Goal: Information Seeking & Learning: Check status

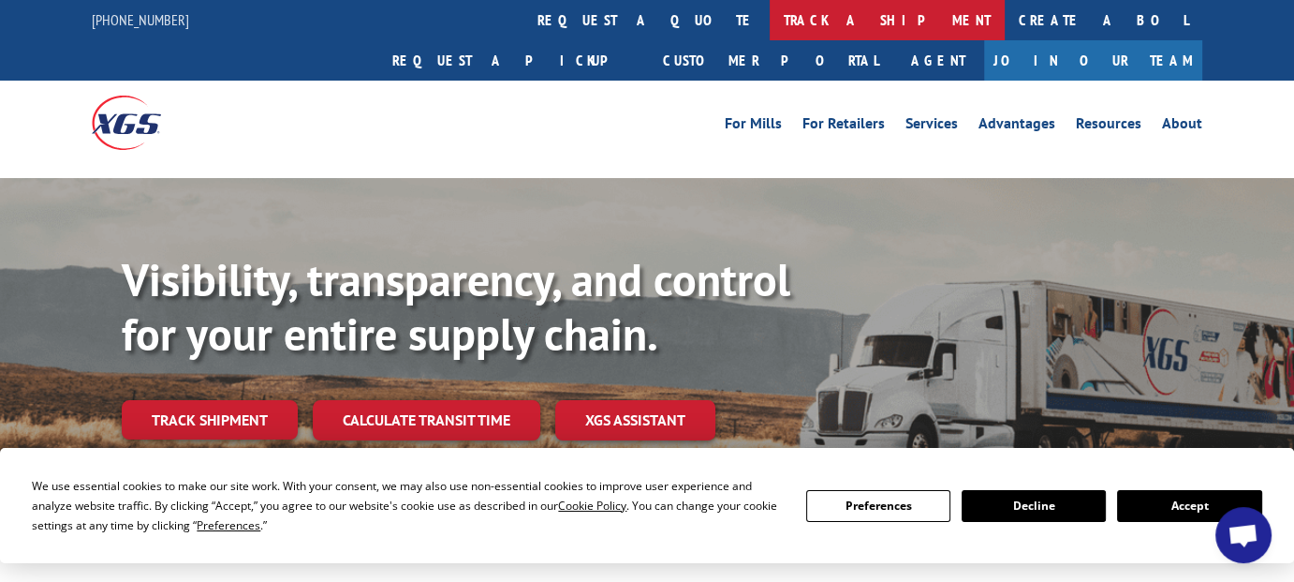
click at [770, 25] on link "track a shipment" at bounding box center [887, 20] width 235 height 40
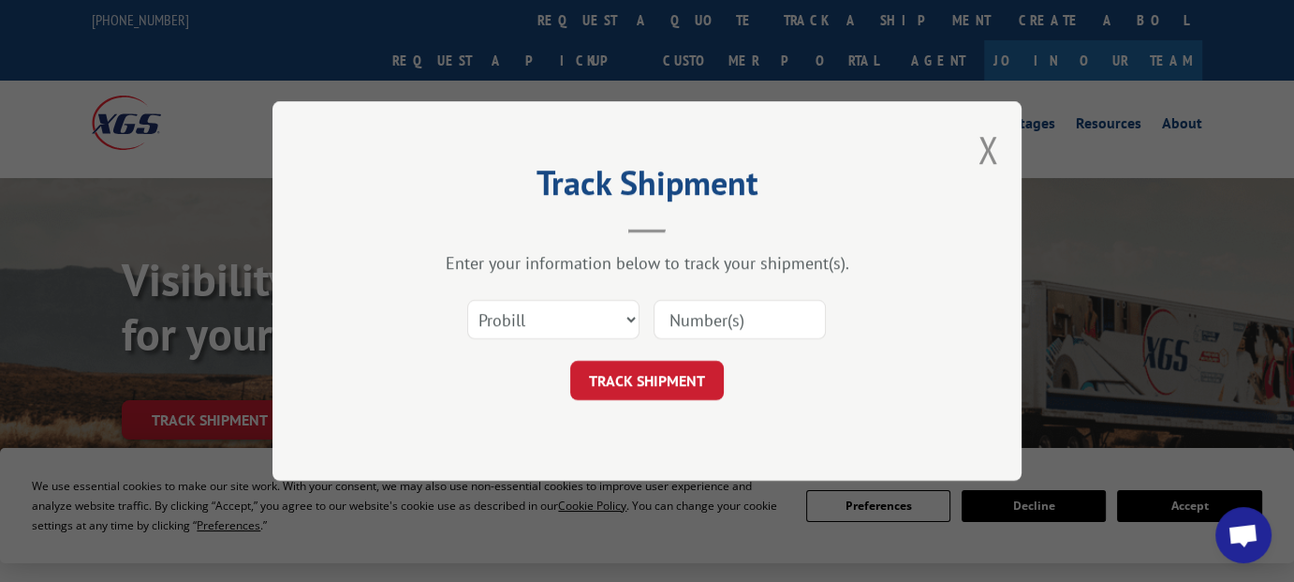
click at [688, 314] on input at bounding box center [740, 319] width 172 height 39
paste input "16776023"
type input "16776023"
click at [631, 371] on button "TRACK SHIPMENT" at bounding box center [647, 380] width 154 height 39
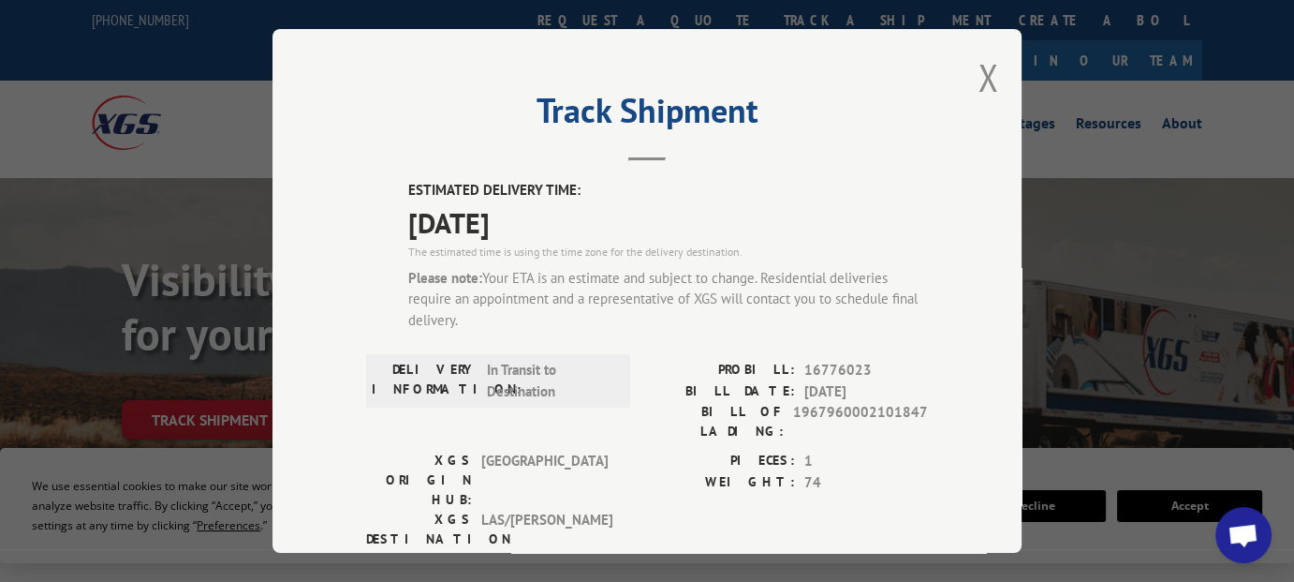
drag, startPoint x: 395, startPoint y: 180, endPoint x: 612, endPoint y: 336, distance: 267.0
click at [612, 336] on div "ESTIMATED DELIVERY TIME: [DATE] The estimated time is using the time zone for t…" at bounding box center [647, 560] width 562 height 760
click at [612, 336] on div "ESTIMATED DELIVERY TIME: [DATE] The estimated time is using the time zone for t…" at bounding box center [668, 263] width 520 height 166
drag, startPoint x: 394, startPoint y: 186, endPoint x: 553, endPoint y: 325, distance: 210.4
click at [553, 325] on div "ESTIMATED DELIVERY TIME: [DATE] The estimated time is using the time zone for t…" at bounding box center [647, 560] width 562 height 760
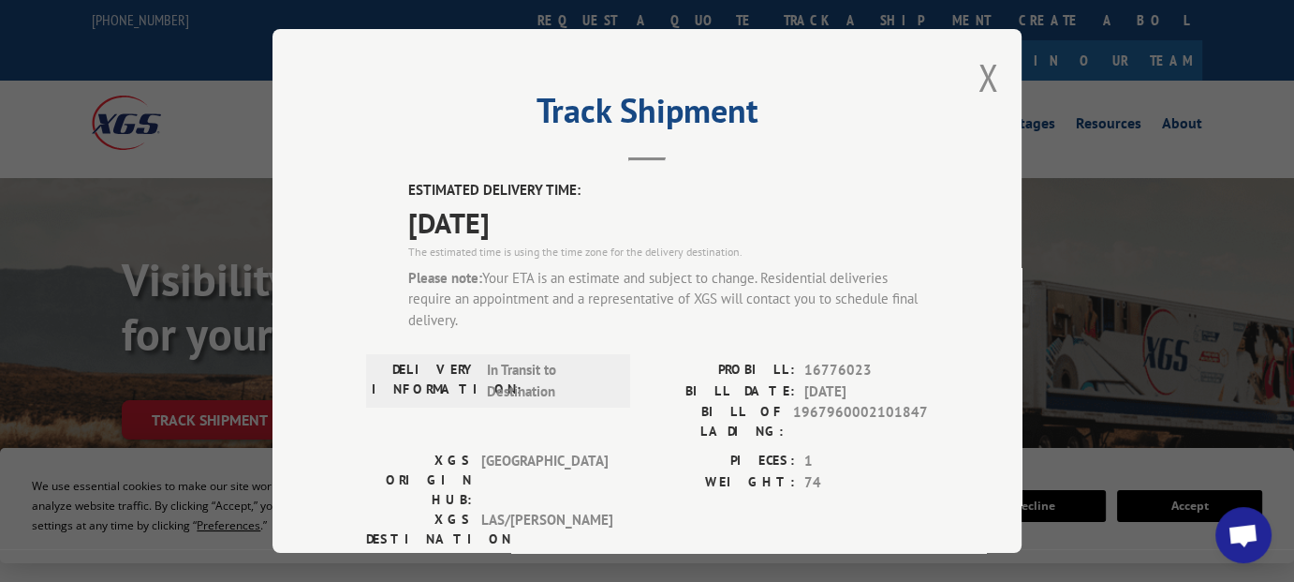
click at [553, 325] on div "Please note: Your ETA is an estimate and subject to change. Residential deliver…" at bounding box center [668, 300] width 520 height 64
drag, startPoint x: 399, startPoint y: 182, endPoint x: 495, endPoint y: 311, distance: 161.3
click at [495, 311] on div "ESTIMATED DELIVERY TIME: [DATE] The estimated time is using the time zone for t…" at bounding box center [647, 560] width 562 height 760
click at [502, 324] on div "Please note: Your ETA is an estimate and subject to change. Residential deliver…" at bounding box center [668, 300] width 520 height 64
drag, startPoint x: 465, startPoint y: 332, endPoint x: 391, endPoint y: 185, distance: 164.2
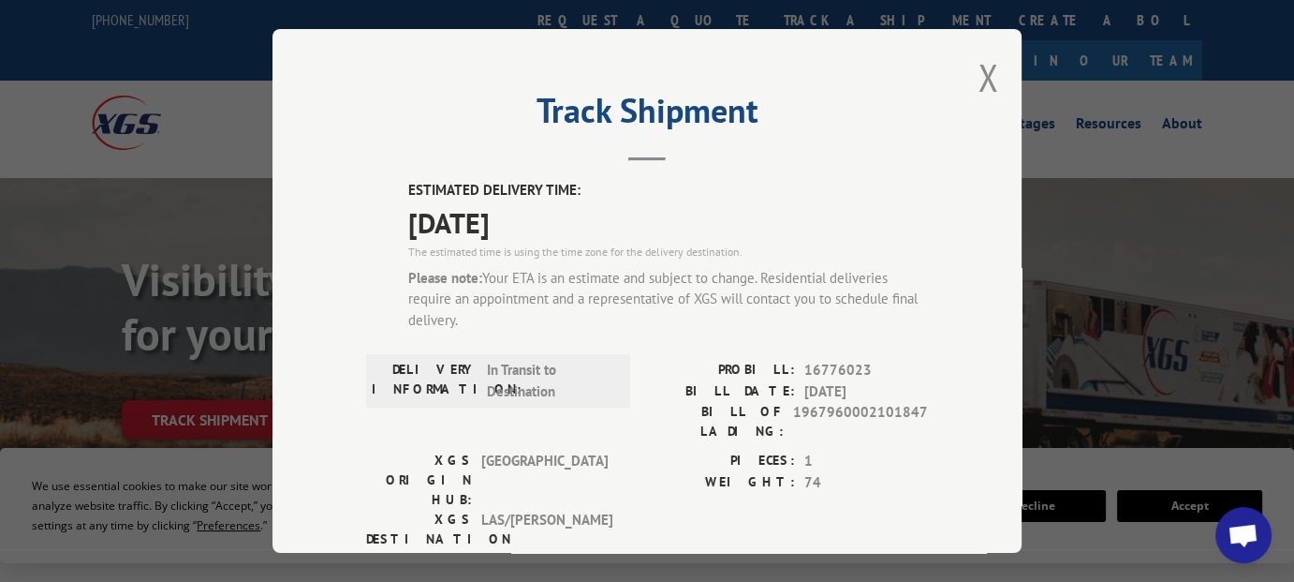
click at [391, 185] on div "ESTIMATED DELIVERY TIME: [DATE] The estimated time is using the time zone for t…" at bounding box center [647, 560] width 562 height 760
click at [400, 177] on div "Track Shipment ESTIMATED DELIVERY TIME: [DATE] The estimated time is using the …" at bounding box center [647, 291] width 749 height 524
click at [412, 191] on label "ESTIMATED DELIVERY TIME:" at bounding box center [668, 191] width 520 height 22
drag, startPoint x: 404, startPoint y: 187, endPoint x: 509, endPoint y: 323, distance: 172.2
click at [509, 323] on div "ESTIMATED DELIVERY TIME: [DATE] The estimated time is using the time zone for t…" at bounding box center [668, 263] width 520 height 166
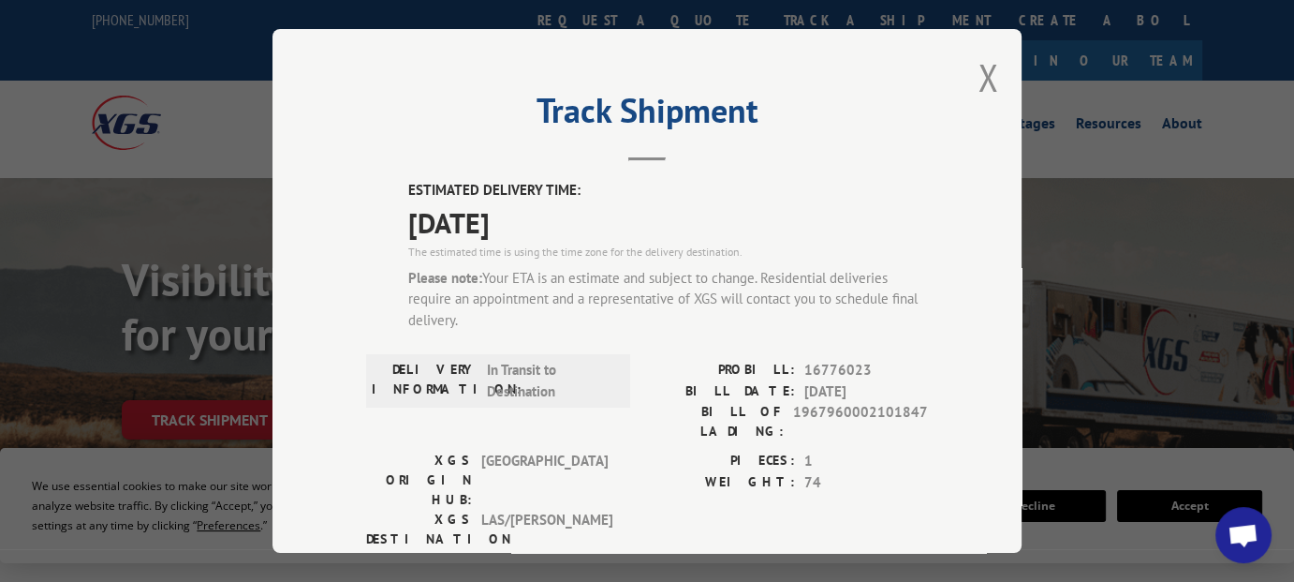
click at [544, 317] on div "Please note: Your ETA is an estimate and subject to change. Residential deliver…" at bounding box center [668, 300] width 520 height 64
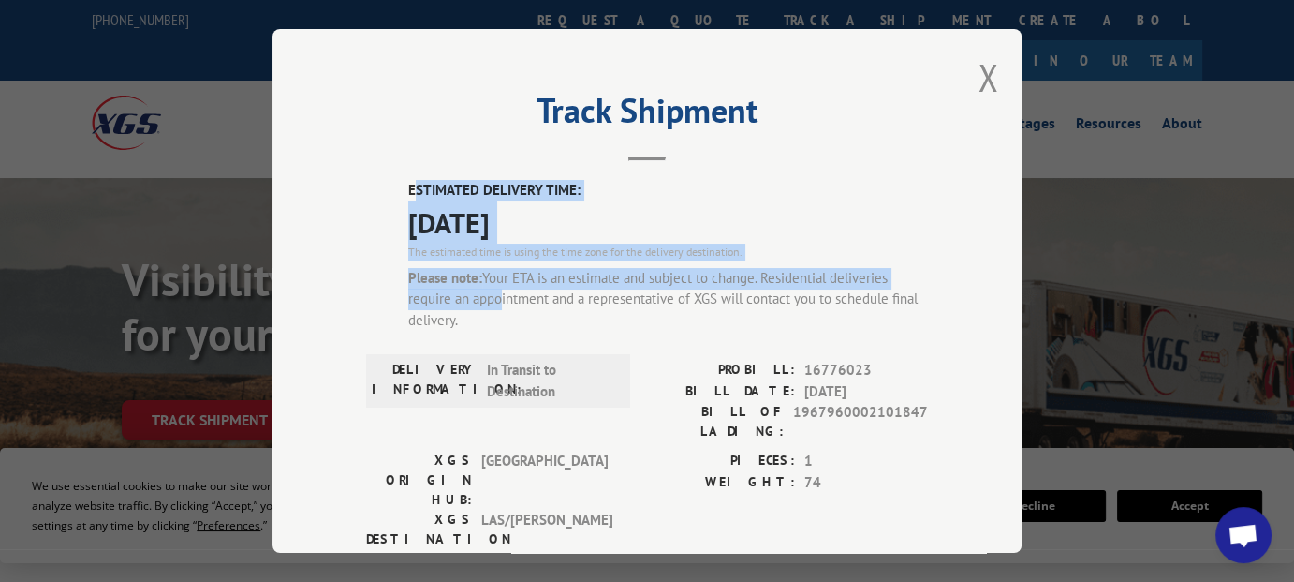
drag, startPoint x: 406, startPoint y: 184, endPoint x: 485, endPoint y: 290, distance: 133.2
click at [485, 290] on div "ESTIMATED DELIVERY TIME: [DATE] The estimated time is using the time zone for t…" at bounding box center [668, 263] width 520 height 166
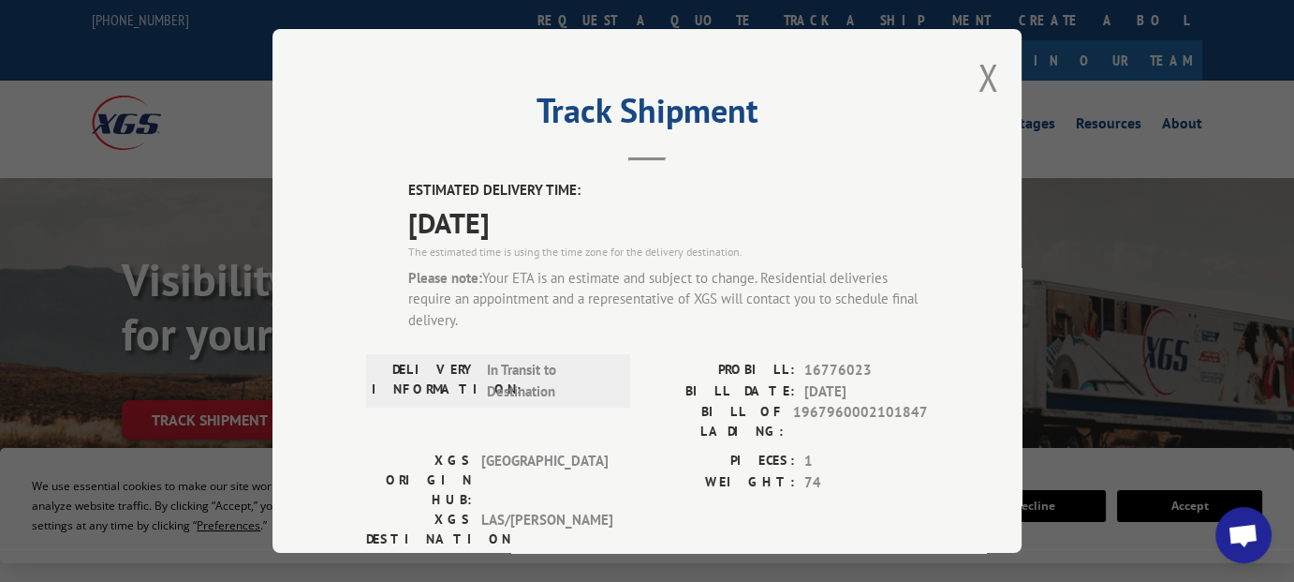
click at [500, 314] on div "Please note: Your ETA is an estimate and subject to change. Residential deliver…" at bounding box center [668, 300] width 520 height 64
